Goal: Information Seeking & Learning: Learn about a topic

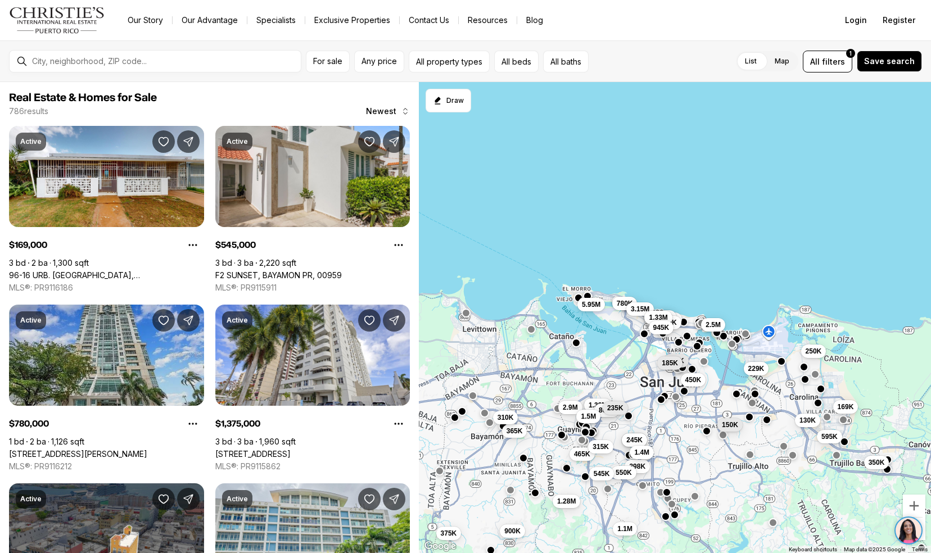
click at [23, 449] on link "404 DE LA CONSTITUCION AVE #1104, SAN JUAN PR, 00901" at bounding box center [78, 454] width 138 height 10
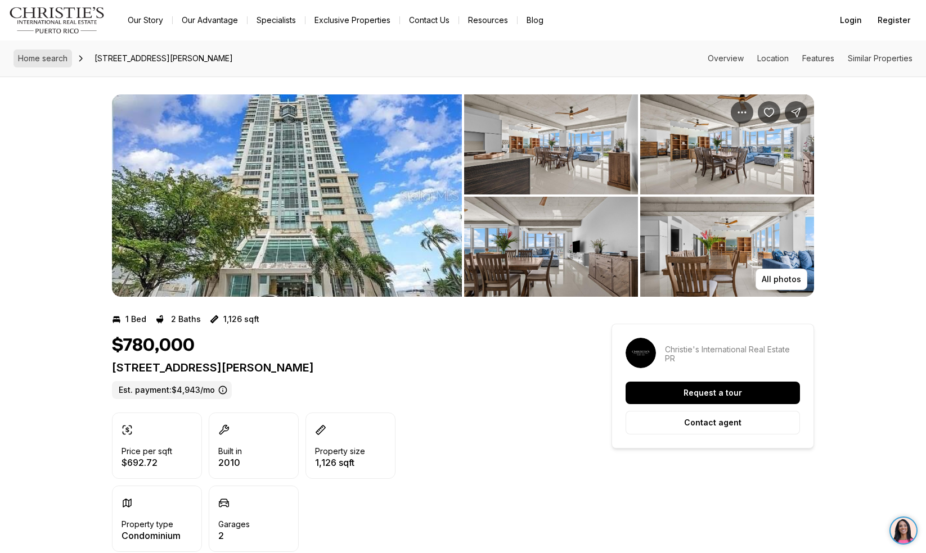
click at [29, 54] on span "Home search" at bounding box center [42, 58] width 49 height 10
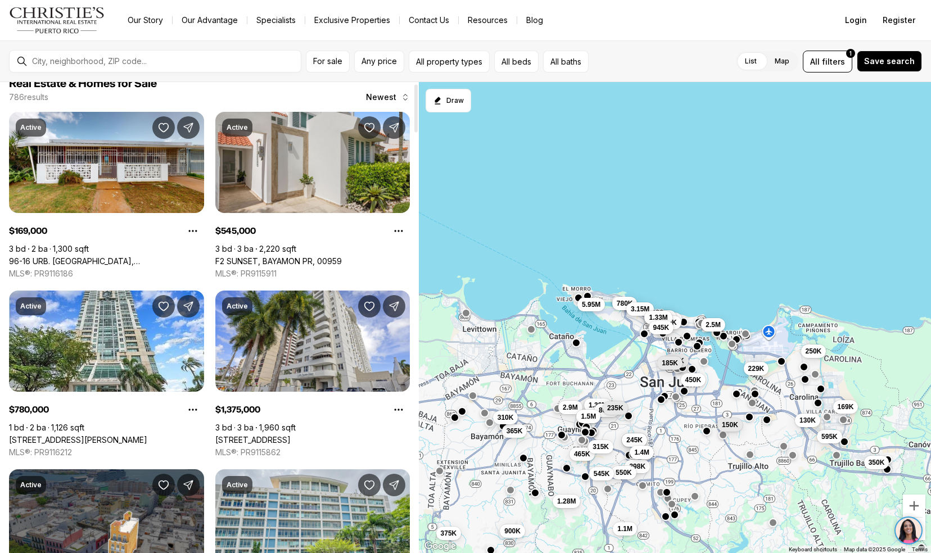
scroll to position [15, 0]
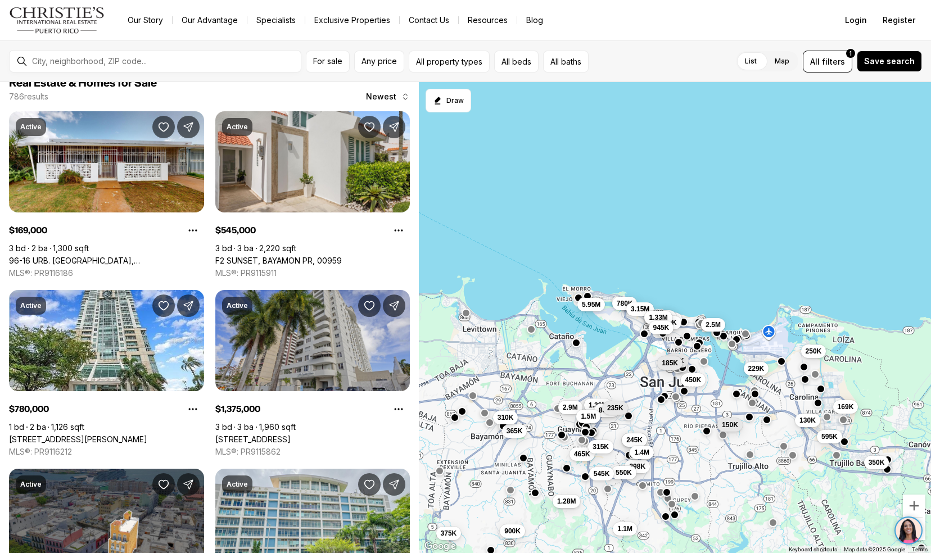
click at [263, 435] on link "225 ROAD NO 2, VILLA CAPARRA PLAZA #PH-3, GUAYNABO PR, 00966" at bounding box center [252, 440] width 75 height 10
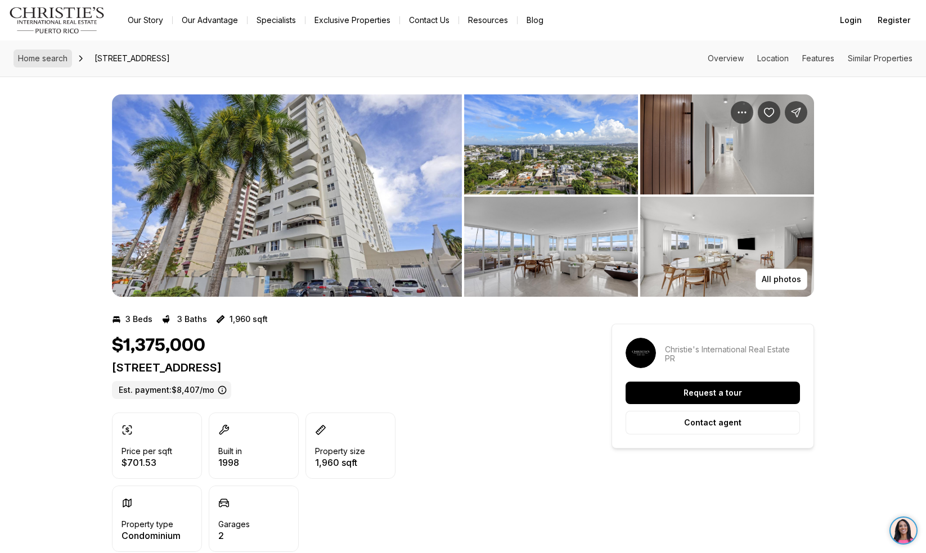
click at [34, 60] on span "Home search" at bounding box center [42, 58] width 49 height 10
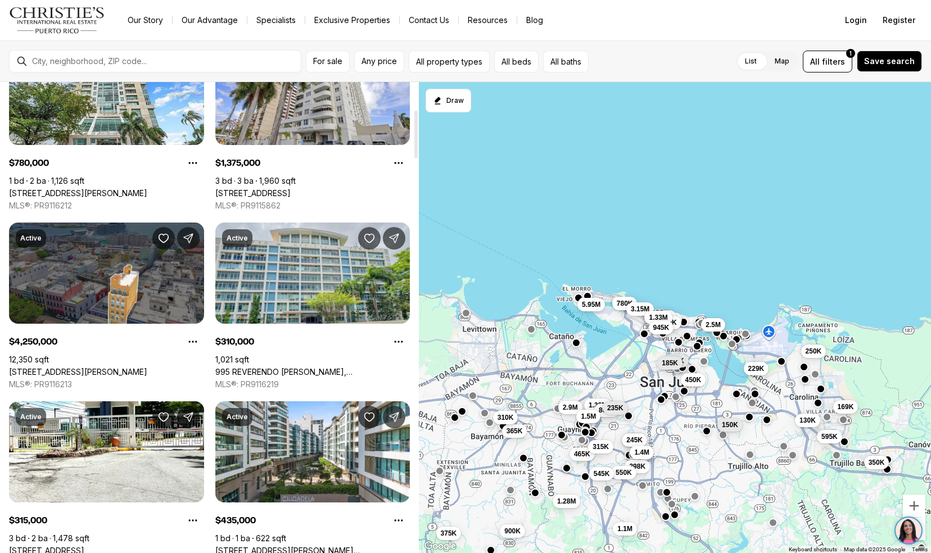
scroll to position [270, 0]
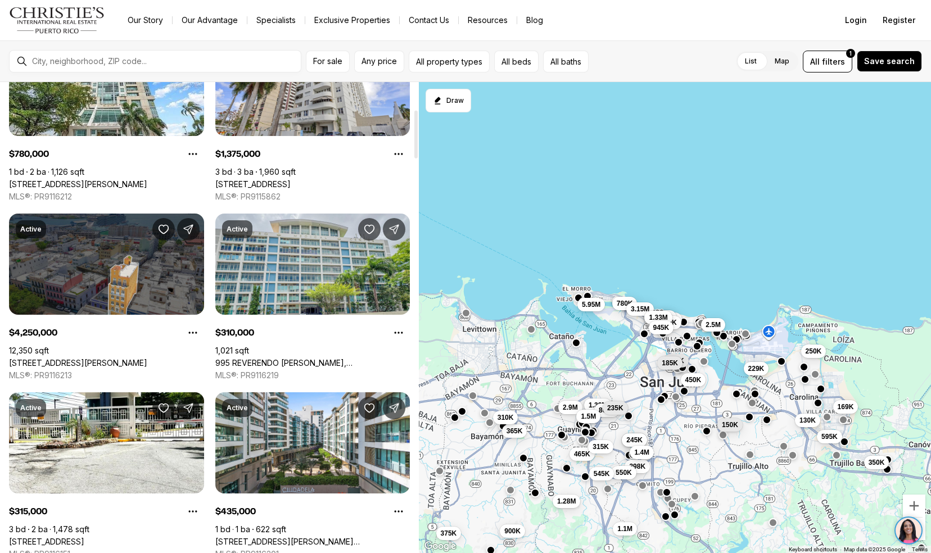
click at [13, 358] on link "266 SAN FRANCISCO, SAN JUAN PR, 00901" at bounding box center [78, 363] width 138 height 10
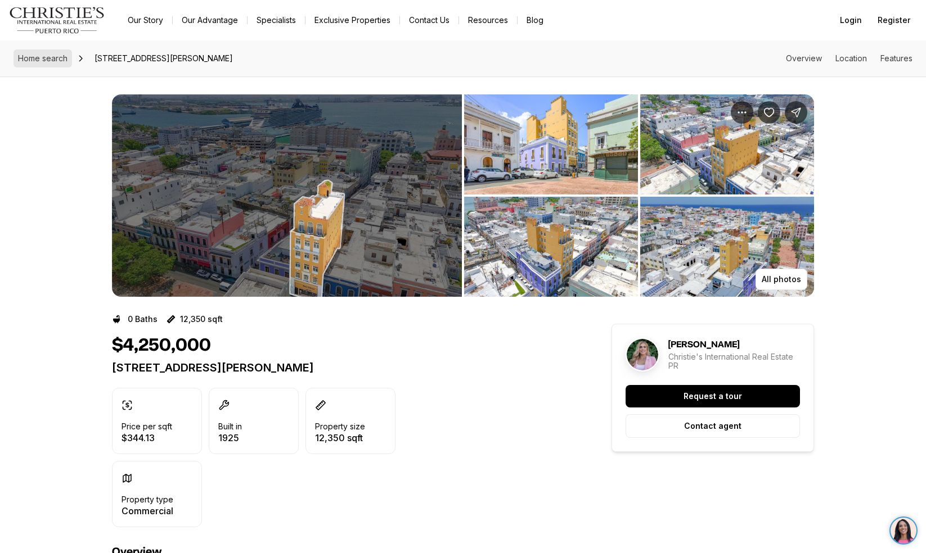
click at [40, 62] on span "Home search" at bounding box center [42, 58] width 49 height 10
